Goal: Transaction & Acquisition: Purchase product/service

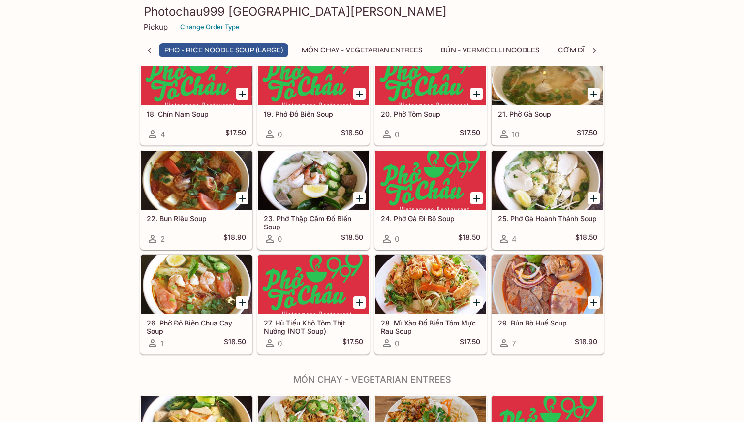
scroll to position [796, 0]
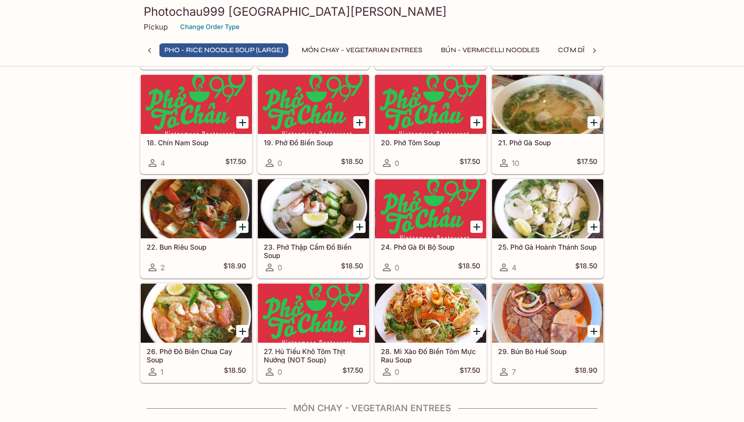
click at [538, 147] on div "21. Phở Gà Soup 10 $17.50" at bounding box center [547, 153] width 111 height 39
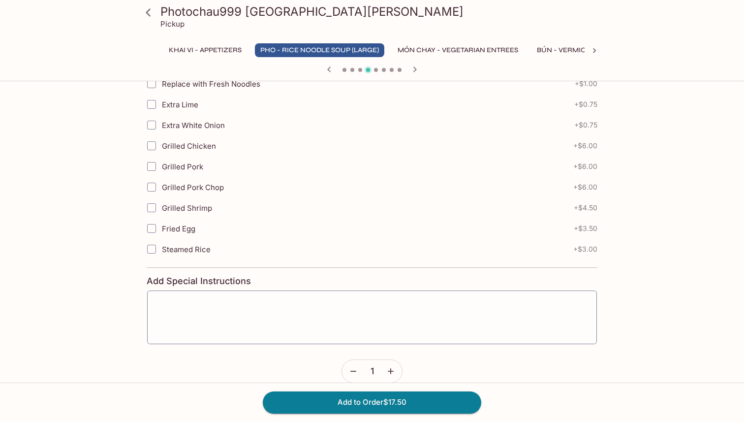
scroll to position [475, 0]
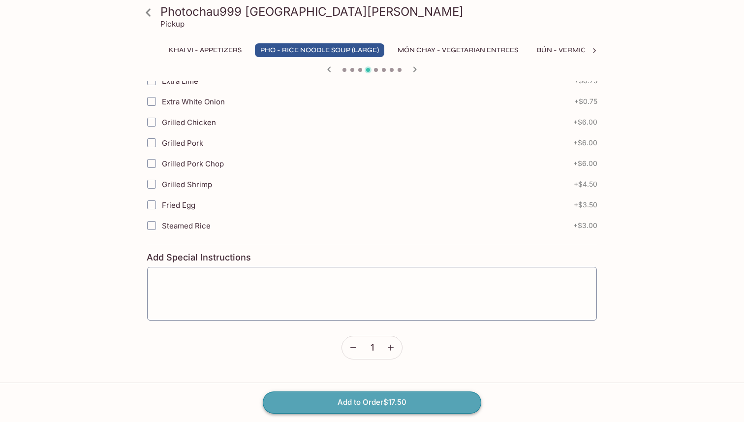
click at [426, 394] on button "Add to Order $17.50" at bounding box center [372, 402] width 219 height 22
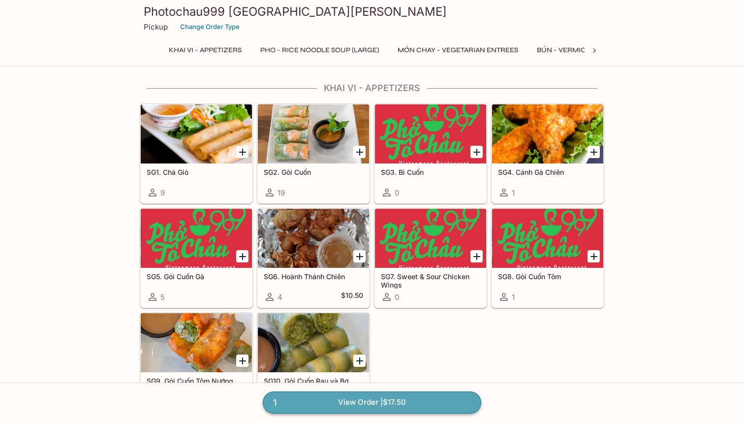
click at [392, 404] on link "1 View Order | $17.50" at bounding box center [372, 402] width 219 height 22
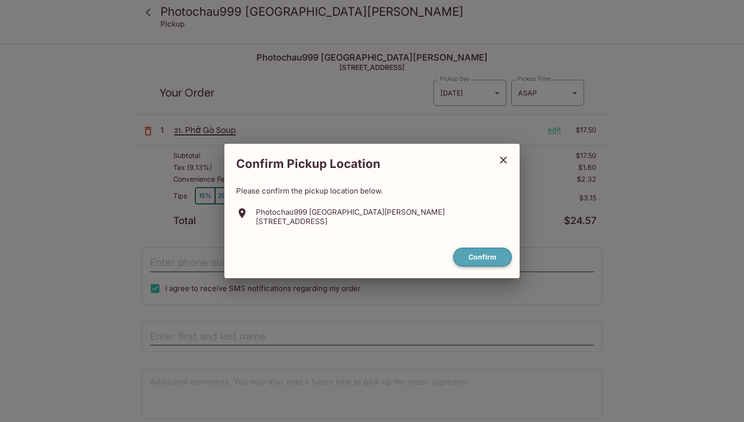
click at [488, 264] on button "Confirm" at bounding box center [482, 257] width 59 height 19
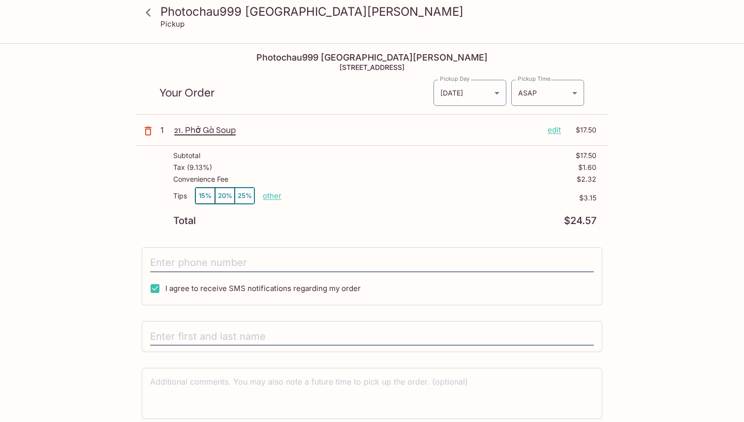
click at [271, 198] on p "other" at bounding box center [272, 195] width 19 height 9
drag, startPoint x: 320, startPoint y: 197, endPoint x: 405, endPoint y: 196, distance: 85.2
click at [405, 196] on div "Tips 15% 20% 25% Done 3.15 $3.15" at bounding box center [384, 201] width 423 height 29
type input "0.00"
click at [380, 190] on div "Tips 15% 20% 25% other $0.00" at bounding box center [384, 201] width 423 height 29
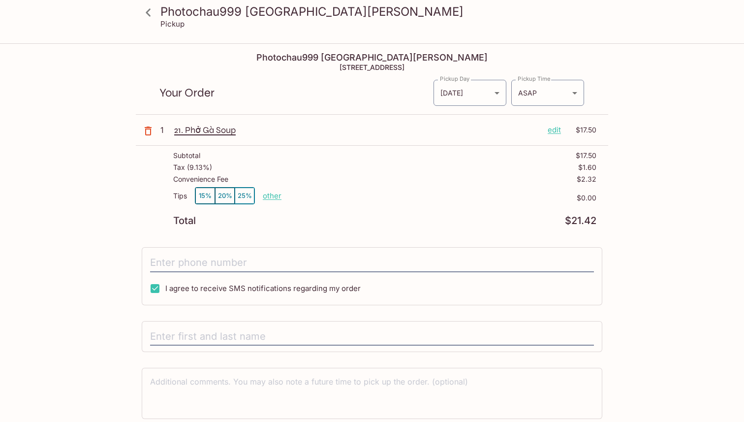
click at [134, 175] on div "Photochau999 [GEOGRAPHIC_DATA][PERSON_NAME] Pickup Photochau999 [GEOGRAPHIC_DAT…" at bounding box center [372, 251] width 630 height 415
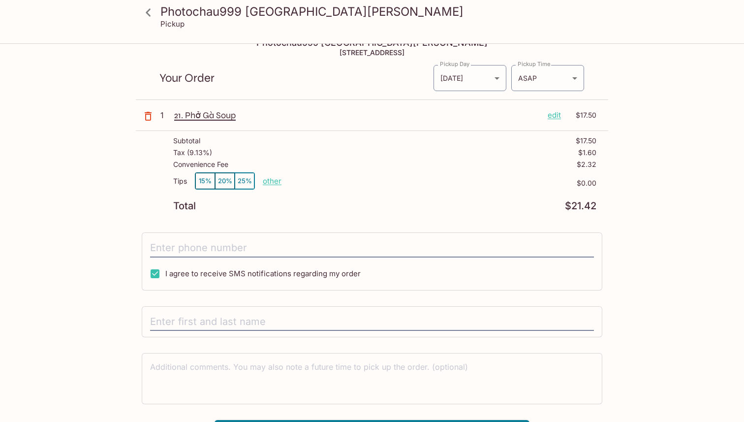
scroll to position [44, 0]
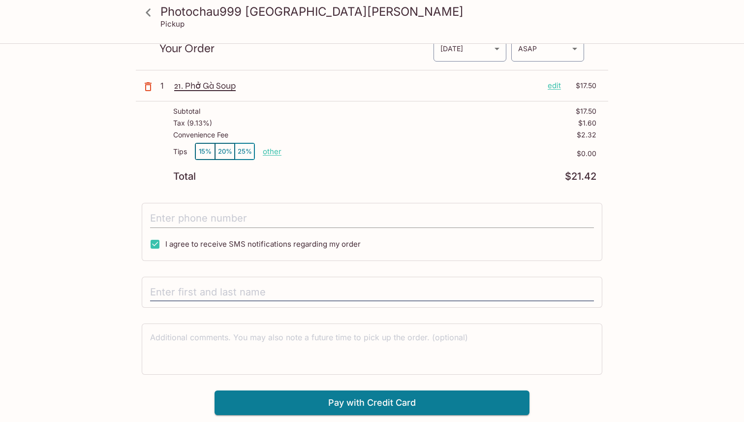
click at [193, 220] on input "tel" at bounding box center [372, 218] width 444 height 19
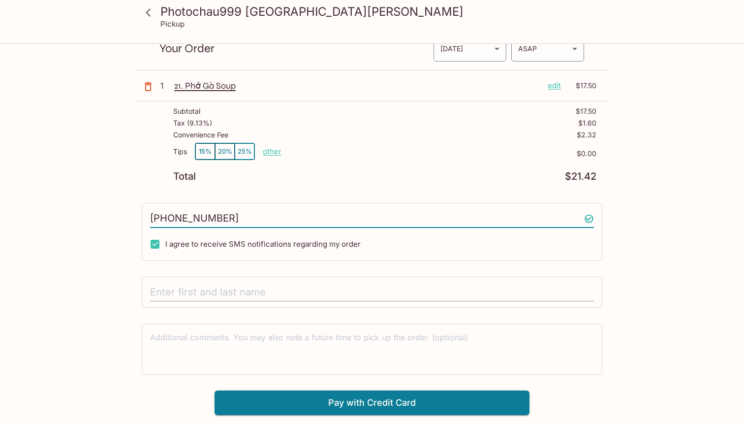
type input "[PHONE_NUMBER]"
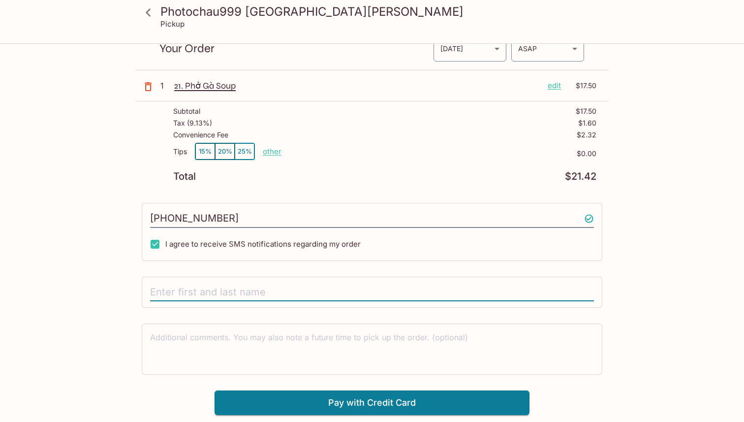
click at [216, 293] on input "text" at bounding box center [372, 292] width 444 height 19
type input "[PERSON_NAME]"
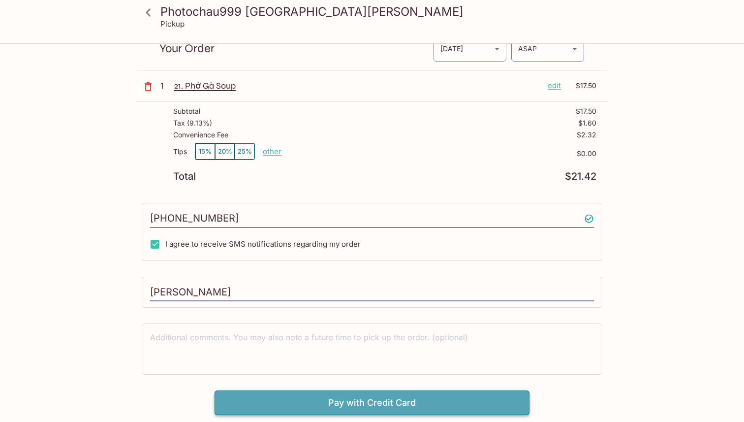
click at [358, 406] on button "Pay with Credit Card" at bounding box center [372, 402] width 315 height 25
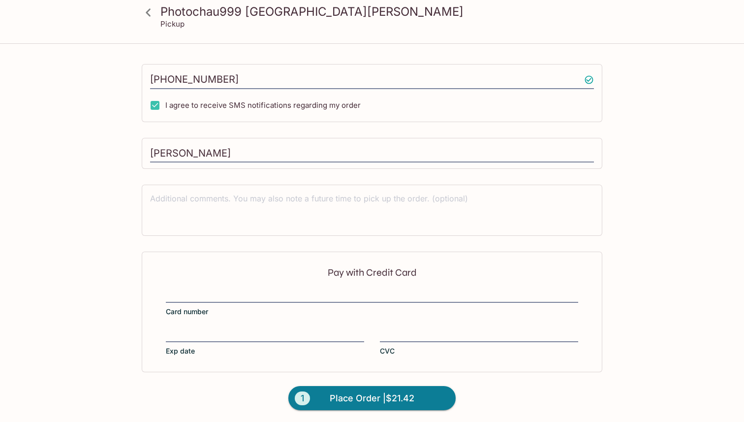
scroll to position [185, 0]
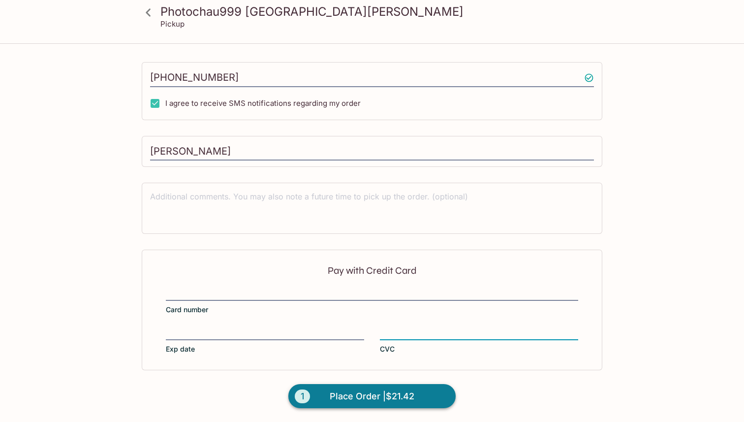
click at [358, 398] on span "Place Order | $21.42" at bounding box center [372, 396] width 85 height 16
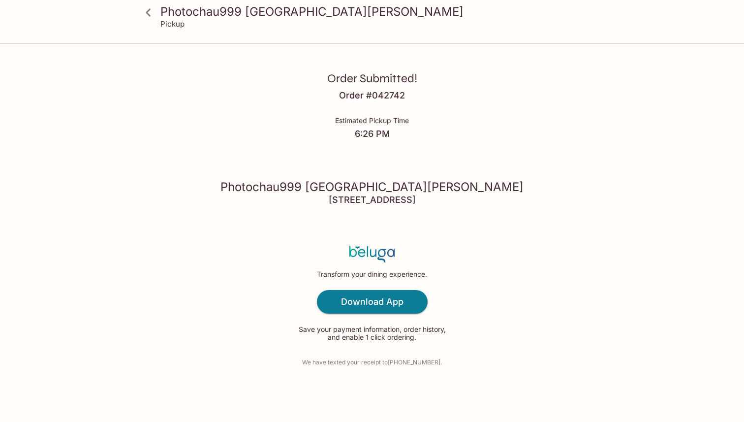
click at [567, 133] on div "Order Submitted! Order # 042742 Estimated Pickup Time 6:26 PM Photochau999 [GEO…" at bounding box center [372, 211] width 630 height 422
